Goal: Check status: Check status

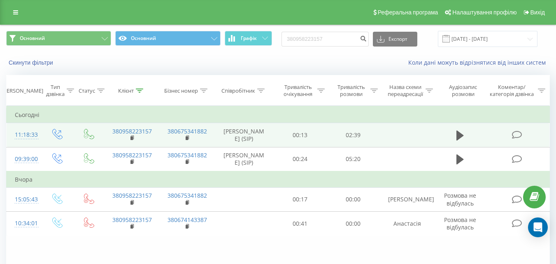
click at [452, 132] on td at bounding box center [460, 135] width 51 height 24
click at [459, 132] on icon at bounding box center [459, 135] width 7 height 10
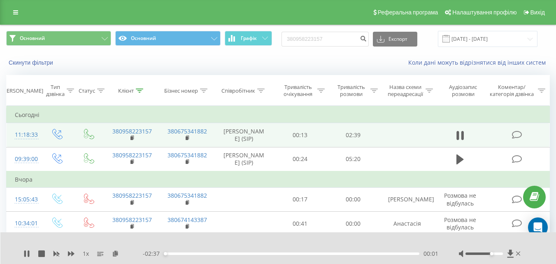
click at [490, 253] on div at bounding box center [483, 253] width 37 height 2
click at [492, 253] on div "Accessibility label" at bounding box center [491, 253] width 3 height 3
click at [493, 253] on div "Accessibility label" at bounding box center [491, 253] width 3 height 3
click at [495, 253] on div at bounding box center [483, 253] width 37 height 2
click at [74, 255] on div "1 x" at bounding box center [82, 253] width 119 height 8
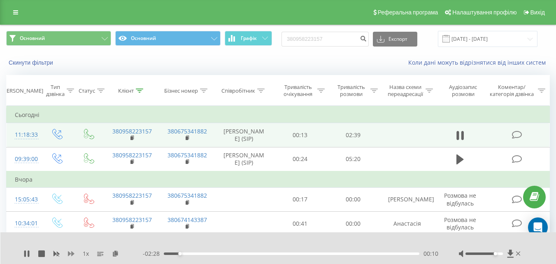
click at [73, 254] on icon at bounding box center [71, 253] width 7 height 5
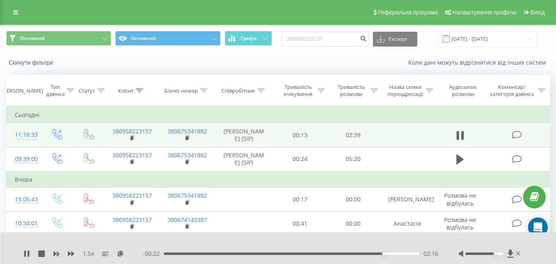
click at [351, 250] on div "- 00:22 02:16 02:16" at bounding box center [290, 253] width 295 height 8
click at [350, 252] on div "- 00:21 02:17 02:17" at bounding box center [290, 253] width 295 height 8
click at [350, 253] on div "02:17" at bounding box center [292, 253] width 256 height 2
